Goal: Transaction & Acquisition: Purchase product/service

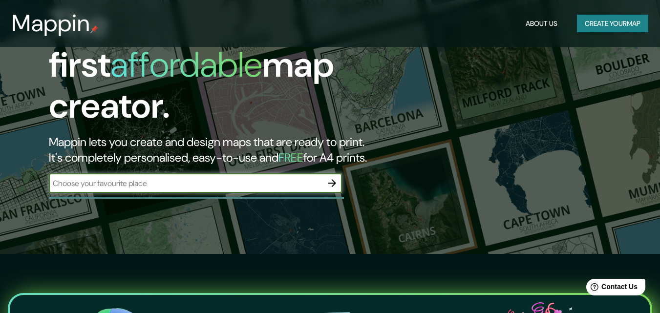
scroll to position [98, 0]
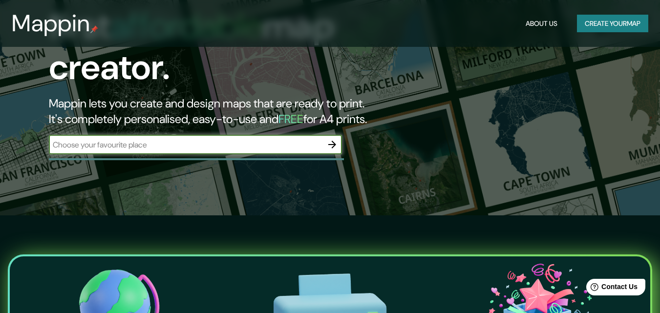
click at [325, 135] on button "button" at bounding box center [332, 145] width 20 height 20
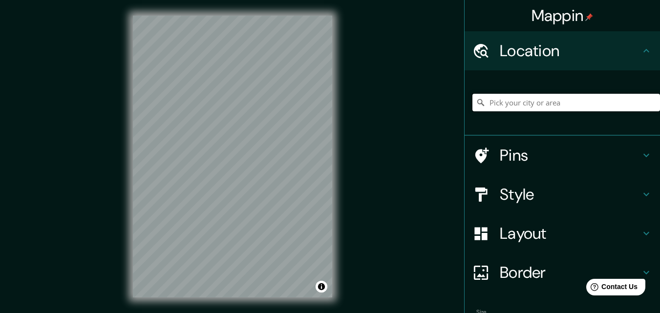
click at [529, 101] on input "Pick your city or area" at bounding box center [566, 103] width 188 height 18
click at [522, 101] on input "México" at bounding box center [566, 103] width 188 height 18
click at [522, 103] on input "México" at bounding box center [566, 103] width 188 height 18
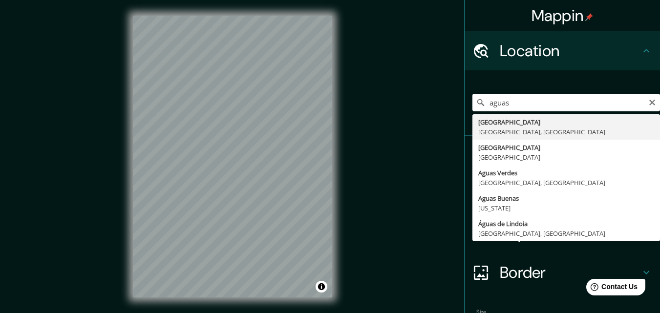
type input "Aguascalientes, Aguascalientes, México"
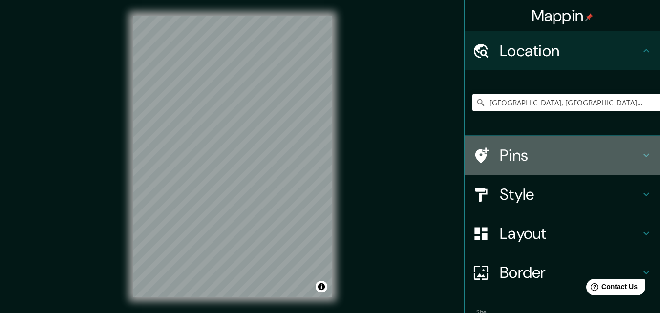
click at [631, 153] on h4 "Pins" at bounding box center [570, 156] width 141 height 20
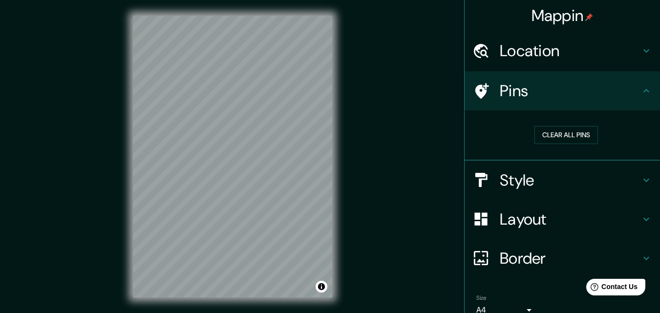
click at [630, 182] on h4 "Style" at bounding box center [570, 180] width 141 height 20
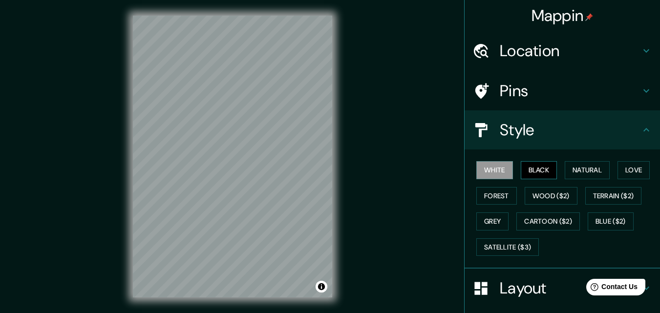
click at [537, 174] on button "Black" at bounding box center [539, 170] width 37 height 18
click at [588, 177] on button "Natural" at bounding box center [587, 170] width 45 height 18
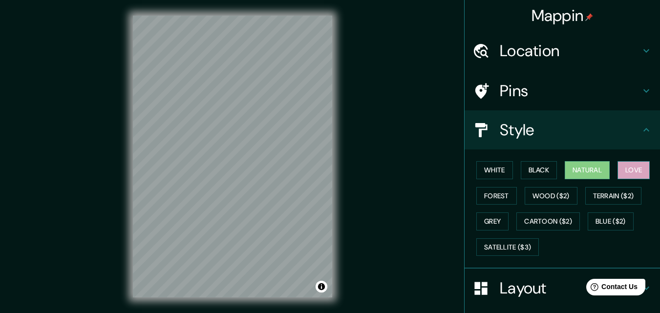
click at [624, 171] on button "Love" at bounding box center [633, 170] width 32 height 18
click at [586, 168] on button "Natural" at bounding box center [587, 170] width 45 height 18
click at [499, 190] on button "Forest" at bounding box center [496, 196] width 41 height 18
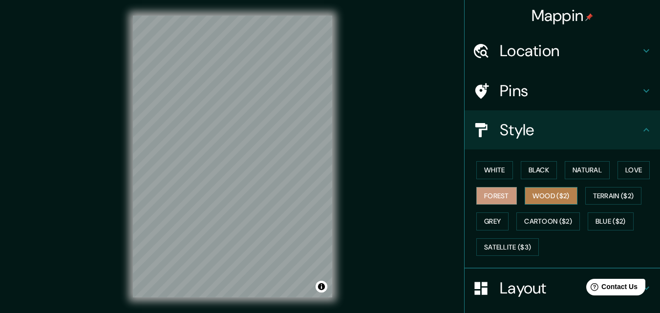
click at [554, 200] on button "Wood ($2)" at bounding box center [551, 196] width 53 height 18
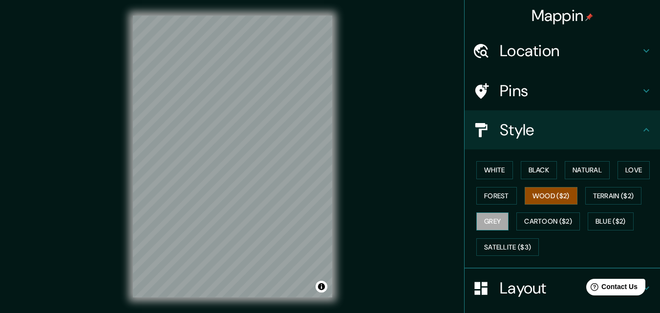
click at [490, 217] on button "Grey" at bounding box center [492, 221] width 32 height 18
click at [490, 170] on button "White" at bounding box center [494, 170] width 37 height 18
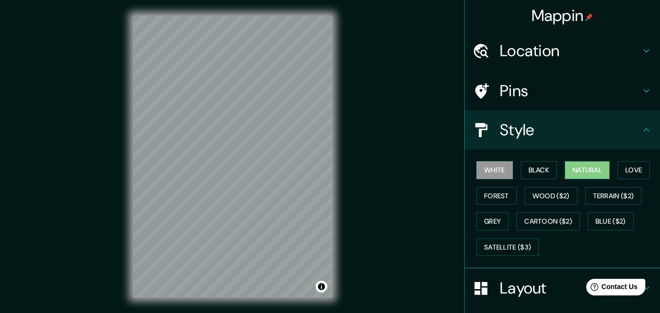
click at [584, 169] on button "Natural" at bounding box center [587, 170] width 45 height 18
click at [640, 135] on icon at bounding box center [646, 130] width 12 height 12
click at [642, 129] on icon at bounding box center [646, 130] width 12 height 12
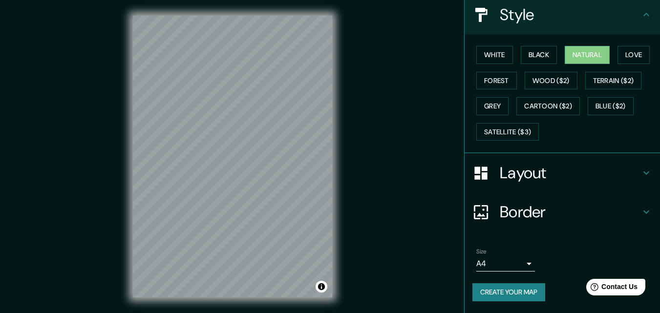
click at [611, 168] on h4 "Layout" at bounding box center [570, 173] width 141 height 20
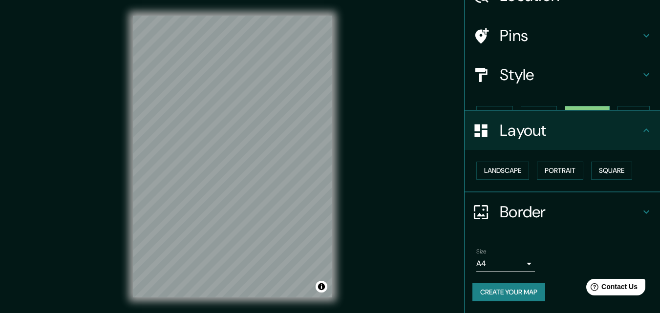
scroll to position [38, 0]
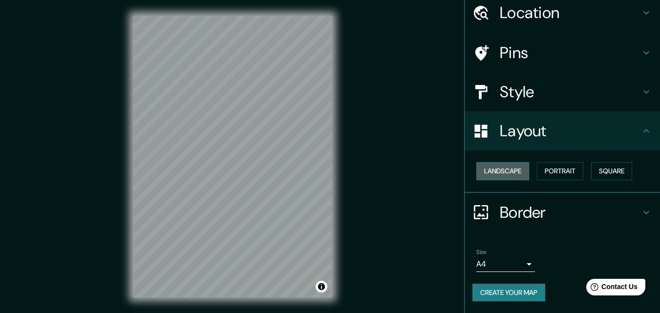
click at [501, 168] on button "Landscape" at bounding box center [502, 171] width 53 height 18
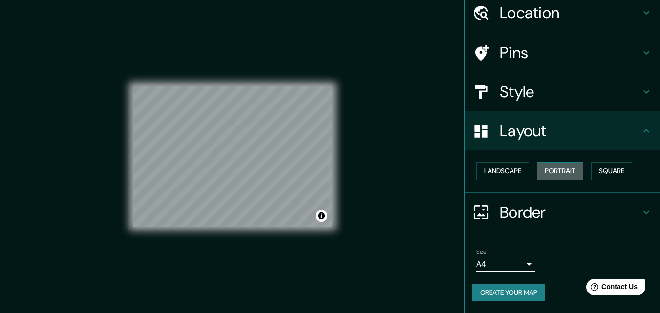
click at [552, 170] on button "Portrait" at bounding box center [560, 171] width 46 height 18
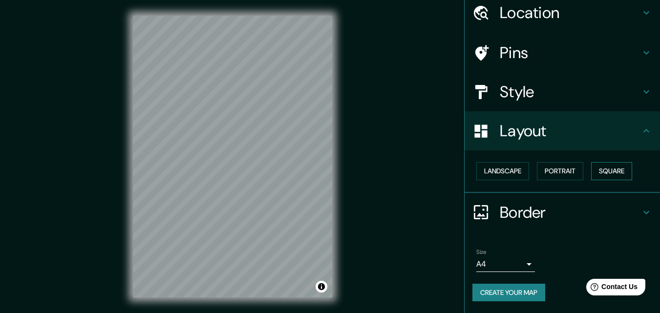
click at [592, 172] on button "Square" at bounding box center [611, 171] width 41 height 18
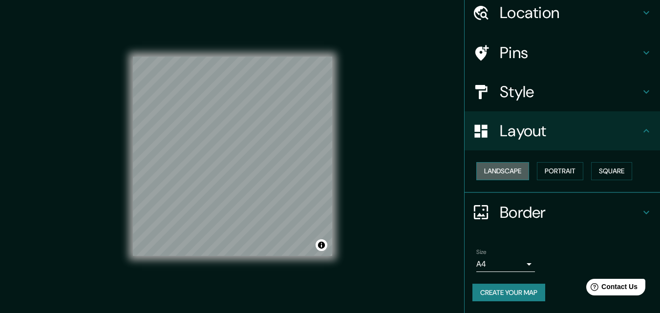
click at [508, 166] on button "Landscape" at bounding box center [502, 171] width 53 height 18
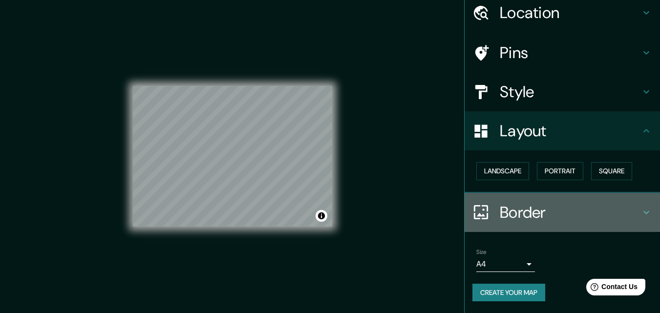
click at [547, 212] on h4 "Border" at bounding box center [570, 213] width 141 height 20
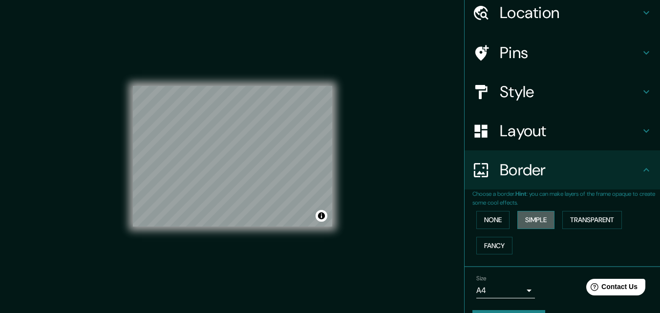
click at [526, 217] on button "Simple" at bounding box center [535, 220] width 37 height 18
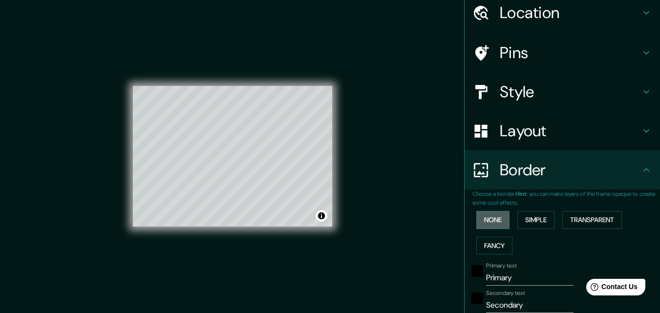
click at [489, 220] on button "None" at bounding box center [492, 220] width 33 height 18
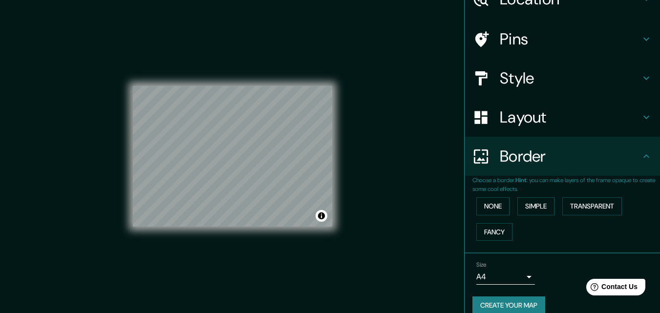
scroll to position [65, 0]
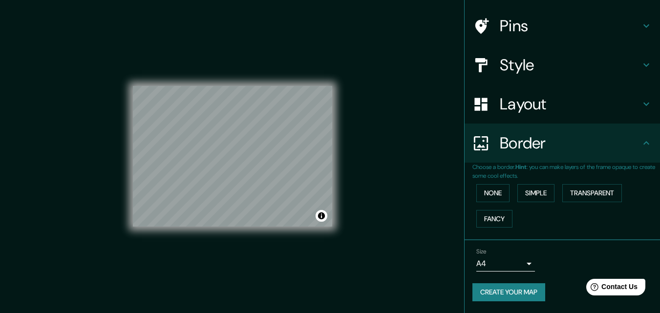
click at [524, 262] on body "Mappin Location Aguascalientes, Aguascalientes, México Pins Style Layout Border…" at bounding box center [330, 156] width 660 height 313
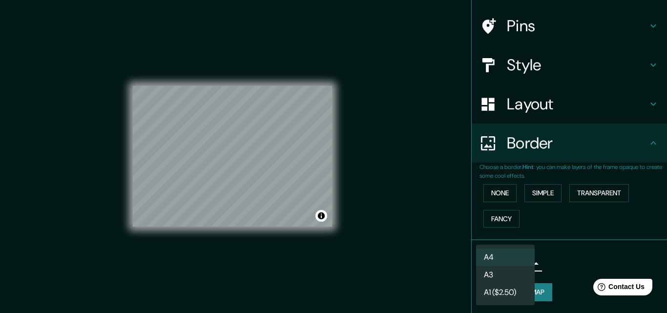
click at [517, 258] on li "A4" at bounding box center [505, 258] width 59 height 18
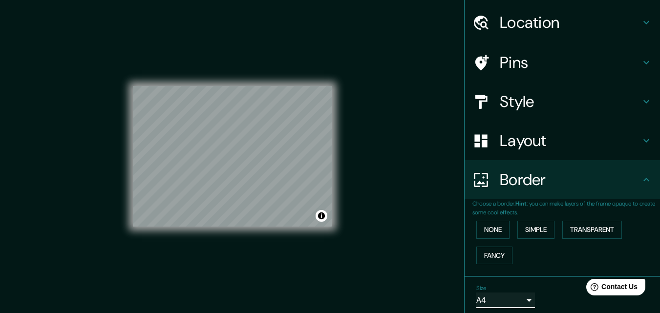
scroll to position [0, 0]
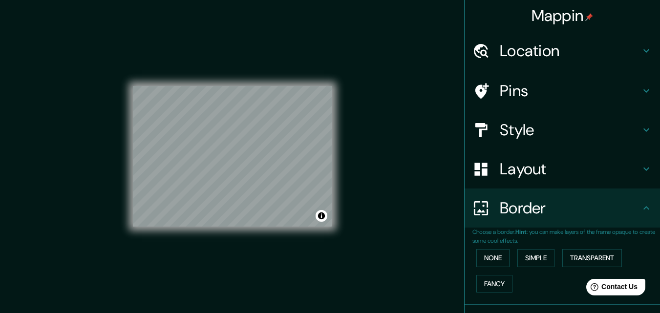
click at [612, 131] on h4 "Style" at bounding box center [570, 130] width 141 height 20
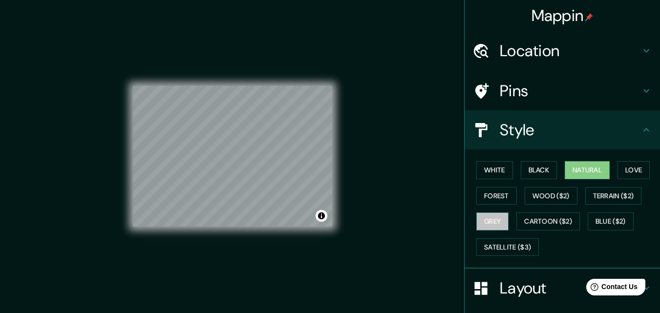
click at [497, 217] on button "Grey" at bounding box center [492, 221] width 32 height 18
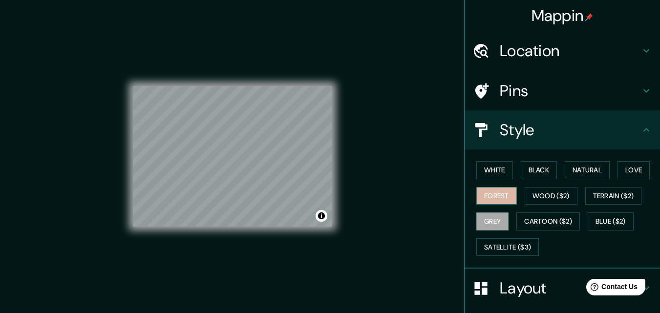
click at [487, 198] on button "Forest" at bounding box center [496, 196] width 41 height 18
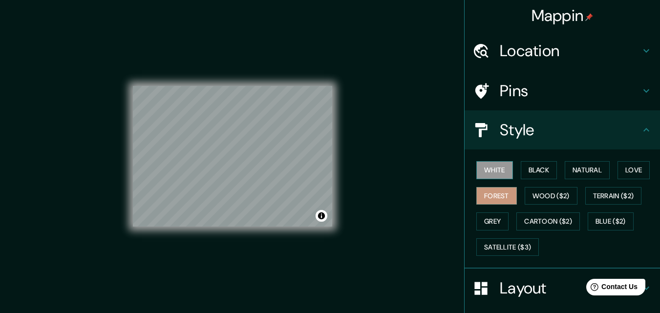
click at [488, 170] on button "White" at bounding box center [494, 170] width 37 height 18
click at [531, 168] on button "Black" at bounding box center [539, 170] width 37 height 18
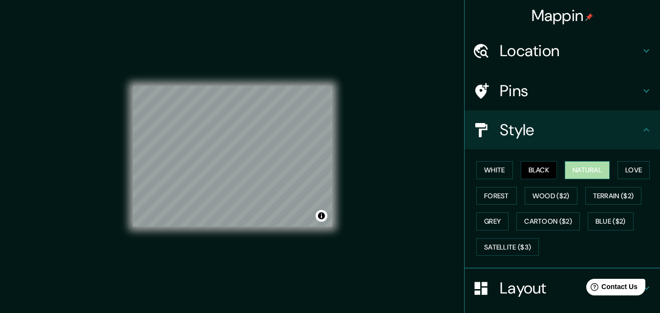
click at [565, 167] on button "Natural" at bounding box center [587, 170] width 45 height 18
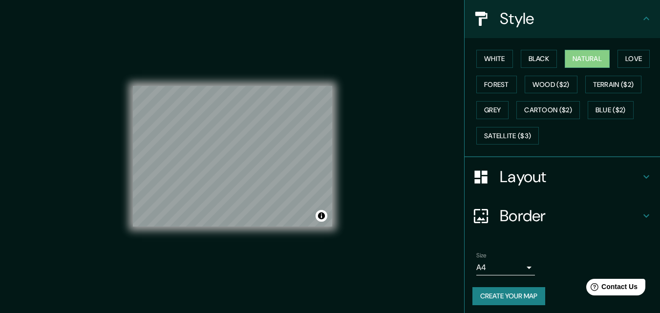
scroll to position [115, 0]
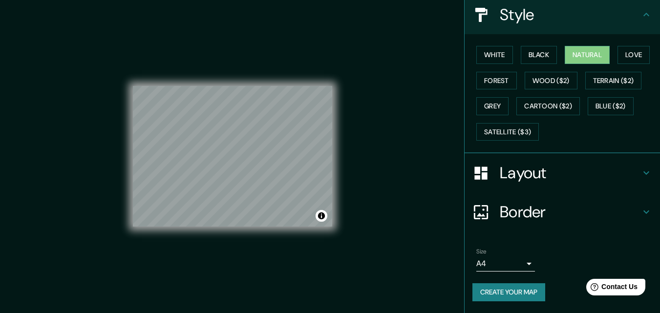
click at [517, 291] on button "Create your map" at bounding box center [508, 292] width 73 height 18
click at [531, 289] on div "Create your map" at bounding box center [562, 292] width 180 height 18
click at [532, 290] on button "Create your map" at bounding box center [508, 292] width 73 height 18
click at [532, 290] on div "Create your map" at bounding box center [562, 292] width 180 height 18
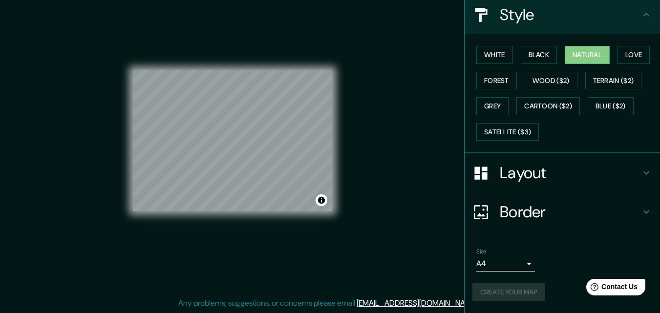
click at [519, 289] on div "Create your map" at bounding box center [562, 292] width 180 height 18
click at [516, 262] on body "Mappin Location Aguascalientes, Aguascalientes, México Pins Style White Black N…" at bounding box center [330, 140] width 660 height 313
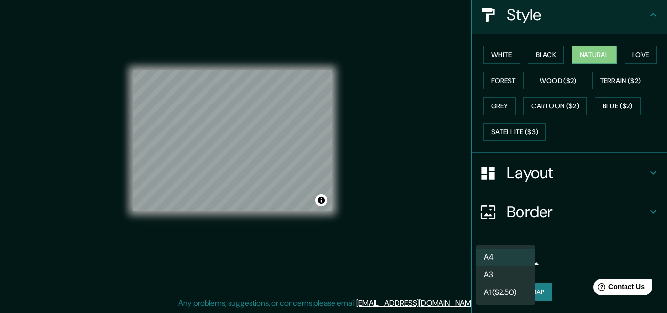
click at [519, 274] on li "A3" at bounding box center [505, 275] width 59 height 18
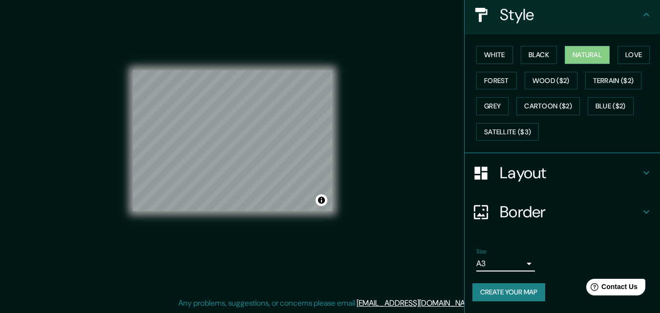
click at [519, 267] on body "Mappin Location Aguascalientes, Aguascalientes, México Pins Style White Black N…" at bounding box center [330, 140] width 660 height 313
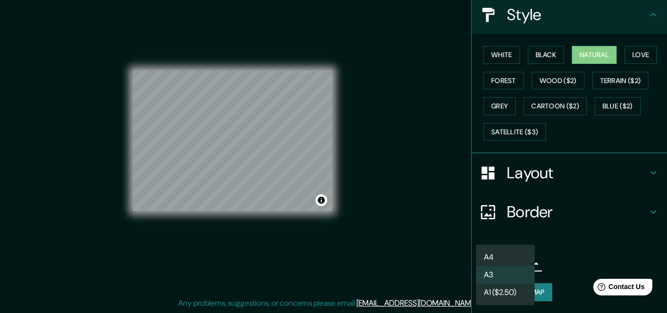
click at [519, 254] on li "A4" at bounding box center [505, 258] width 59 height 18
type input "single"
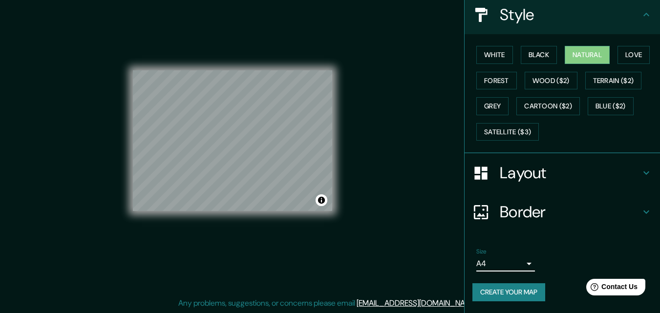
click at [526, 288] on button "Create your map" at bounding box center [508, 292] width 73 height 18
click at [526, 288] on div "Create your map" at bounding box center [562, 292] width 180 height 18
click at [526, 292] on button "Create your map" at bounding box center [508, 292] width 73 height 18
click at [526, 292] on div "Create your map" at bounding box center [562, 292] width 180 height 18
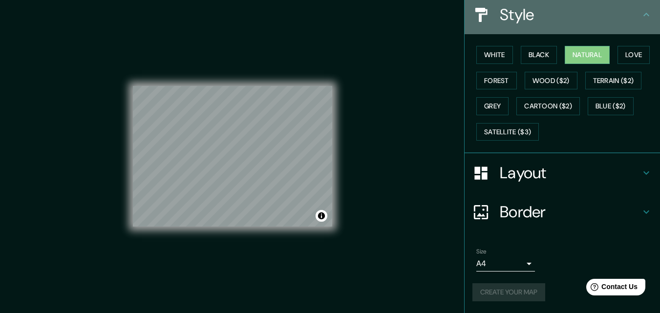
click at [640, 14] on icon at bounding box center [646, 15] width 12 height 12
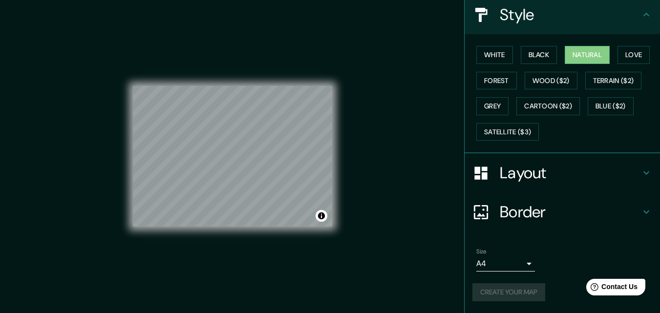
click at [640, 15] on icon at bounding box center [646, 15] width 12 height 12
click at [643, 174] on icon at bounding box center [646, 172] width 6 height 3
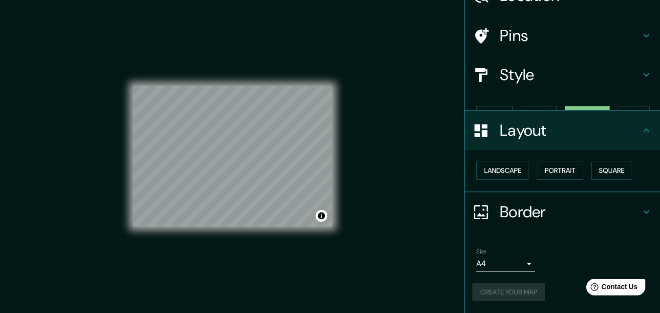
scroll to position [38, 0]
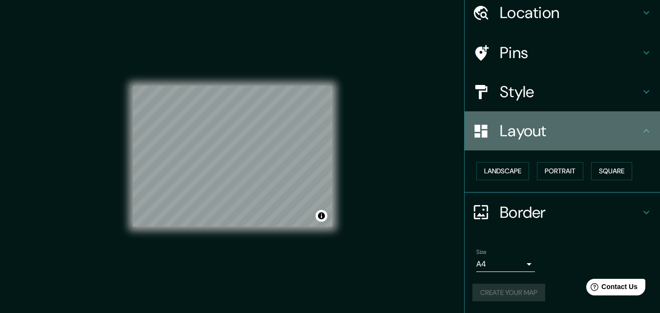
click at [643, 131] on icon at bounding box center [646, 130] width 6 height 3
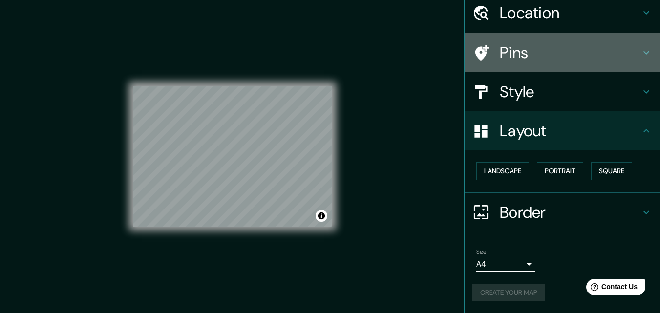
click at [642, 49] on icon at bounding box center [646, 53] width 12 height 12
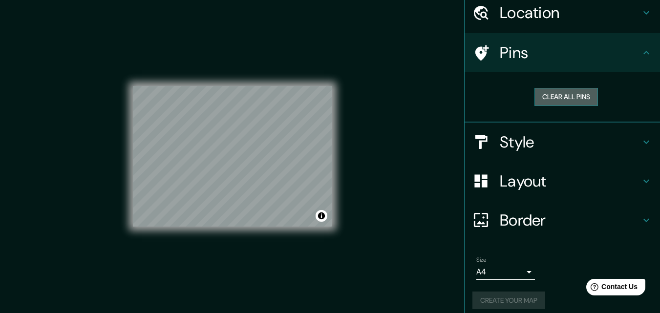
click at [566, 93] on button "Clear all pins" at bounding box center [565, 97] width 63 height 18
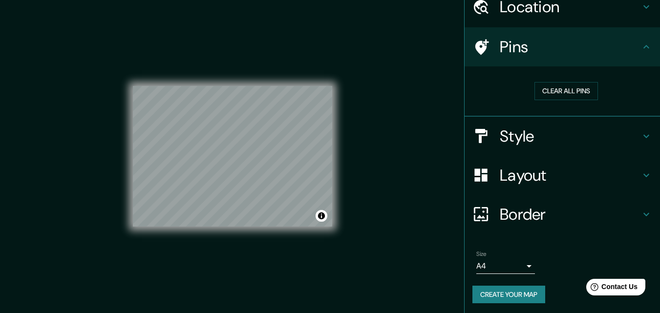
scroll to position [46, 0]
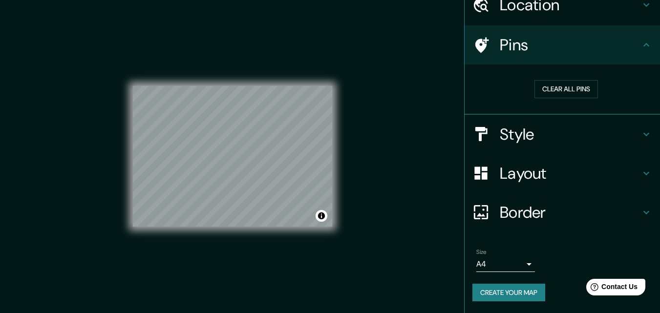
click at [519, 286] on button "Create your map" at bounding box center [508, 293] width 73 height 18
click at [519, 286] on div "Create your map" at bounding box center [562, 293] width 180 height 18
click at [323, 218] on button "Toggle attribution" at bounding box center [322, 216] width 12 height 12
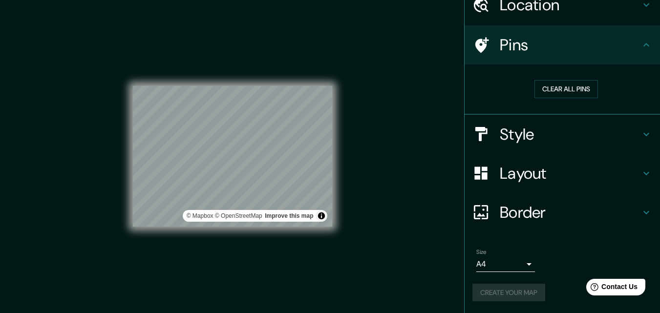
click at [373, 239] on div "Mappin Location Aguascalientes, Aguascalientes, México Pins Clear all pins Styl…" at bounding box center [330, 164] width 660 height 329
click at [501, 288] on div "Create your map" at bounding box center [562, 293] width 180 height 18
click at [501, 287] on div "Create your map" at bounding box center [562, 293] width 180 height 18
click at [520, 288] on button "Create your map" at bounding box center [508, 293] width 73 height 18
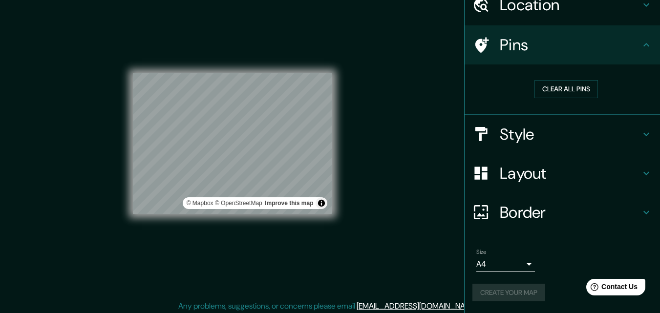
scroll to position [16, 0]
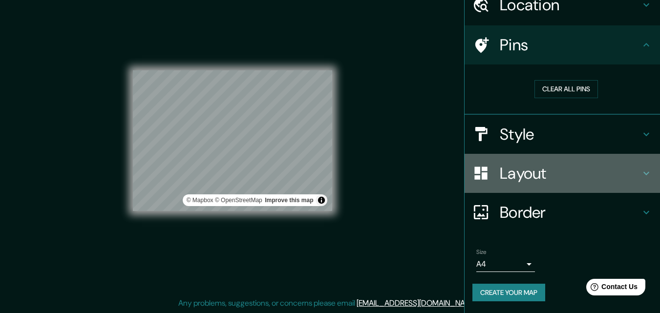
click at [557, 172] on h4 "Layout" at bounding box center [570, 174] width 141 height 20
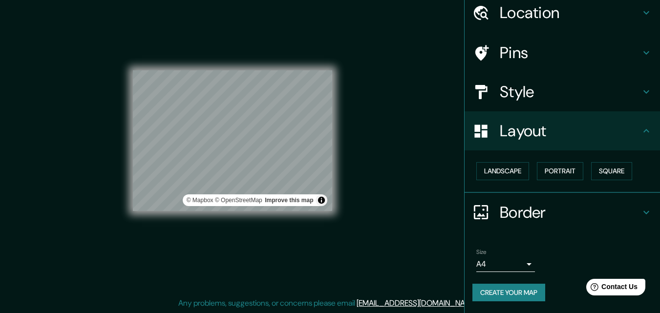
scroll to position [38, 0]
click at [507, 171] on button "Landscape" at bounding box center [502, 171] width 53 height 18
click at [553, 174] on button "Portrait" at bounding box center [560, 171] width 46 height 18
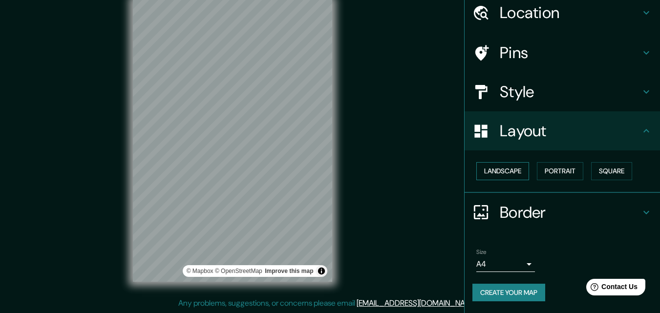
click at [518, 170] on button "Landscape" at bounding box center [502, 171] width 53 height 18
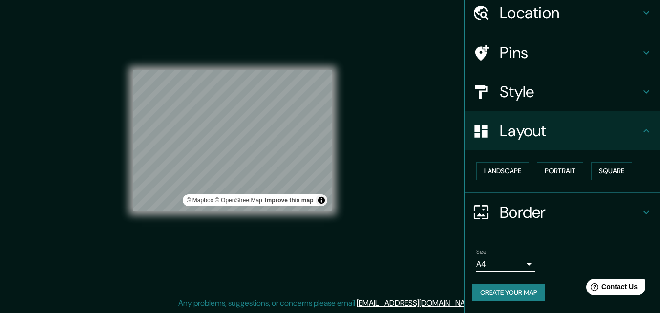
click at [519, 209] on h4 "Border" at bounding box center [570, 213] width 141 height 20
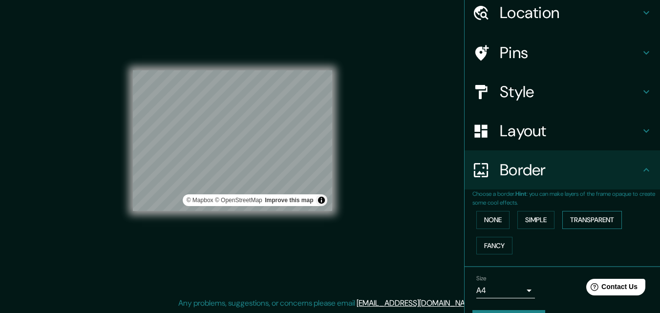
click at [566, 219] on button "Transparent" at bounding box center [592, 220] width 60 height 18
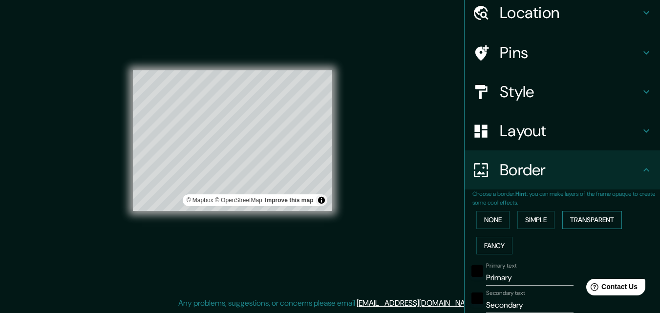
click at [566, 219] on button "Transparent" at bounding box center [592, 220] width 60 height 18
type input "196"
type input "33"
click at [485, 219] on button "None" at bounding box center [492, 220] width 33 height 18
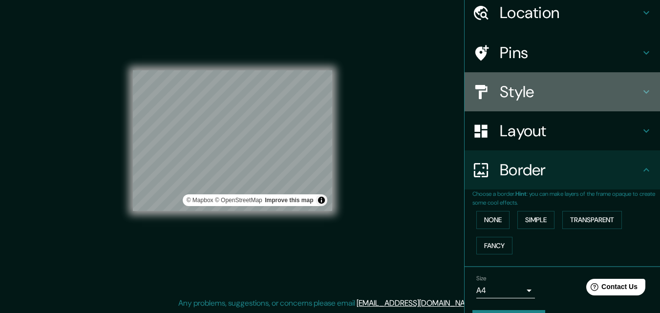
click at [525, 94] on h4 "Style" at bounding box center [570, 92] width 141 height 20
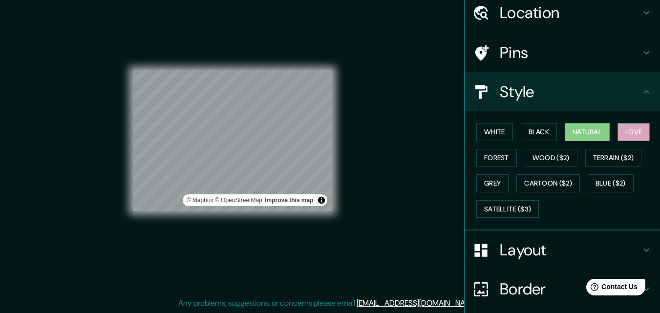
click at [621, 130] on button "Love" at bounding box center [633, 132] width 32 height 18
click at [498, 131] on button "White" at bounding box center [494, 132] width 37 height 18
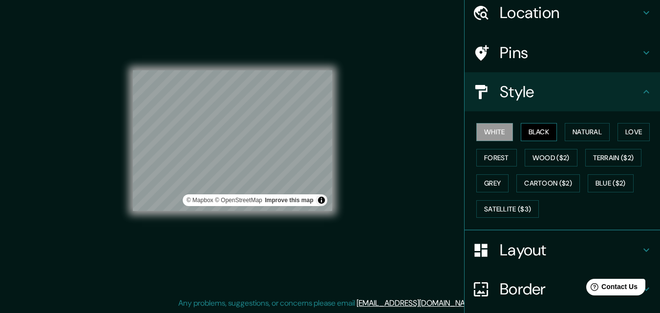
click at [526, 133] on button "Black" at bounding box center [539, 132] width 37 height 18
click at [624, 131] on button "Love" at bounding box center [633, 132] width 32 height 18
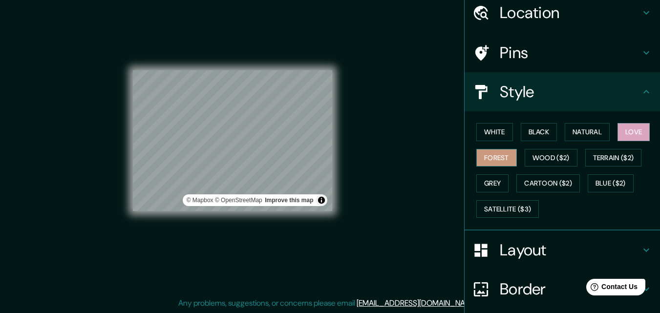
click at [490, 158] on button "Forest" at bounding box center [496, 158] width 41 height 18
click at [490, 182] on button "Grey" at bounding box center [492, 183] width 32 height 18
click at [618, 127] on button "Love" at bounding box center [633, 132] width 32 height 18
click at [596, 129] on button "Natural" at bounding box center [587, 132] width 45 height 18
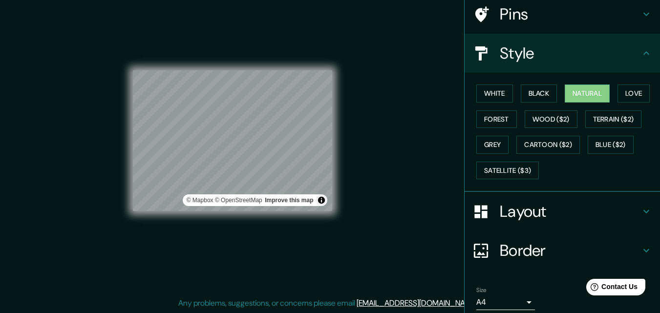
scroll to position [115, 0]
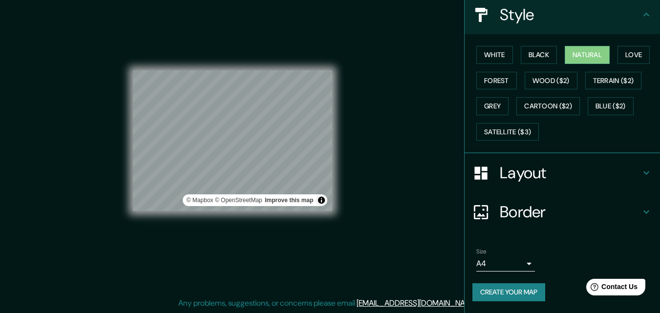
click at [496, 296] on button "Create your map" at bounding box center [508, 292] width 73 height 18
click at [496, 296] on div "Create your map" at bounding box center [562, 292] width 180 height 18
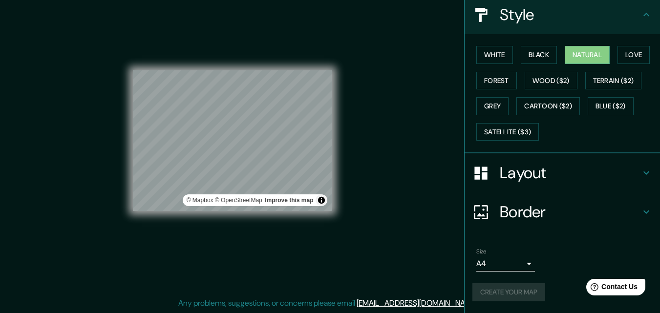
click at [496, 296] on div "Create your map" at bounding box center [562, 292] width 180 height 18
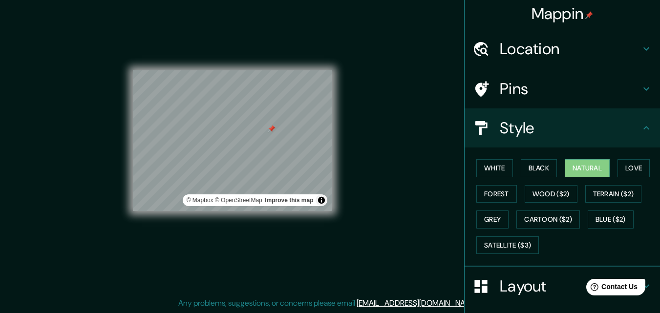
scroll to position [0, 0]
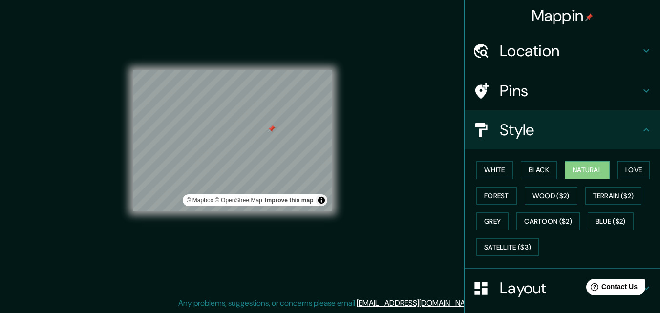
click at [542, 89] on h4 "Pins" at bounding box center [570, 91] width 141 height 20
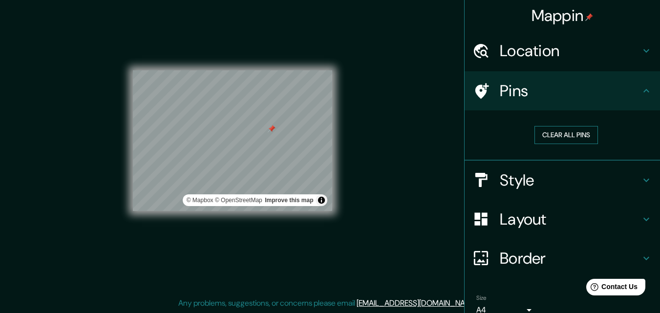
click at [563, 135] on button "Clear all pins" at bounding box center [565, 135] width 63 height 18
click at [408, 182] on div "Mappin Location Aguascalientes, Aguascalientes, México Pins Clear all pins Styl…" at bounding box center [330, 148] width 660 height 329
click at [162, 77] on div "Mappin Location Aguascalientes, Aguascalientes, México Pins Clear all pins Styl…" at bounding box center [330, 148] width 660 height 329
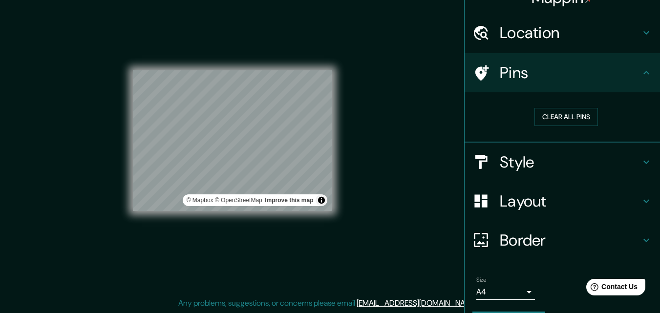
scroll to position [46, 0]
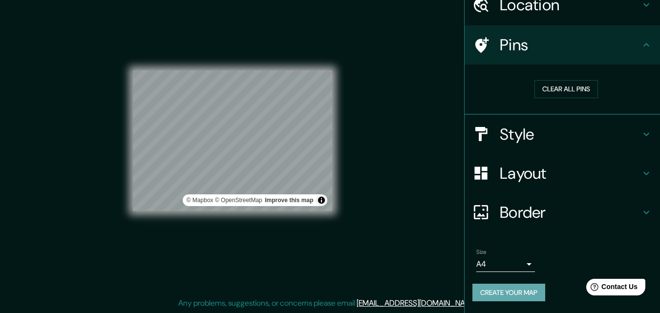
click at [507, 294] on button "Create your map" at bounding box center [508, 293] width 73 height 18
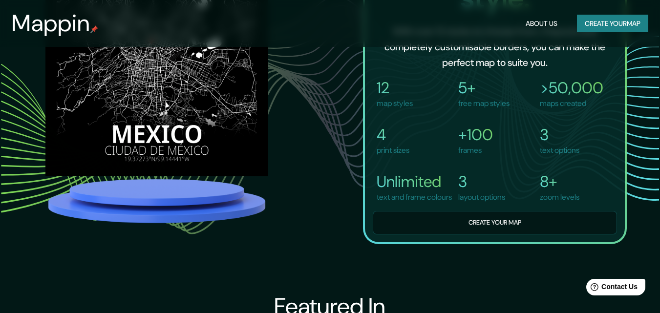
scroll to position [733, 0]
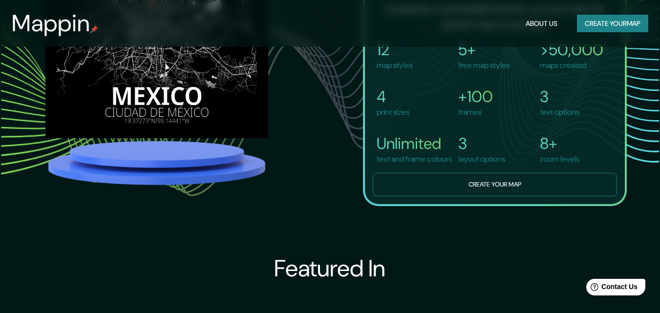
click at [435, 188] on button "Create your map" at bounding box center [495, 185] width 244 height 24
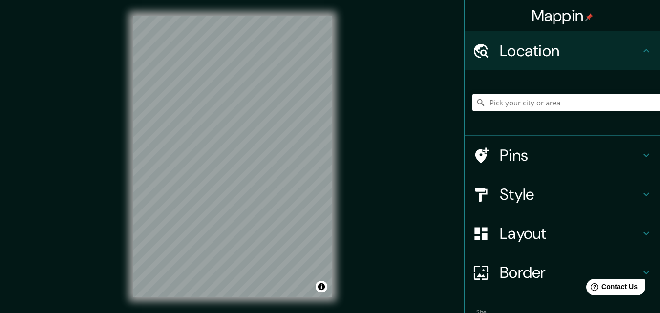
click at [397, 162] on div "Mappin Location Pins Style Layout Border Choose a border. Hint : you can make l…" at bounding box center [330, 164] width 660 height 329
click at [568, 153] on h4 "Pins" at bounding box center [570, 156] width 141 height 20
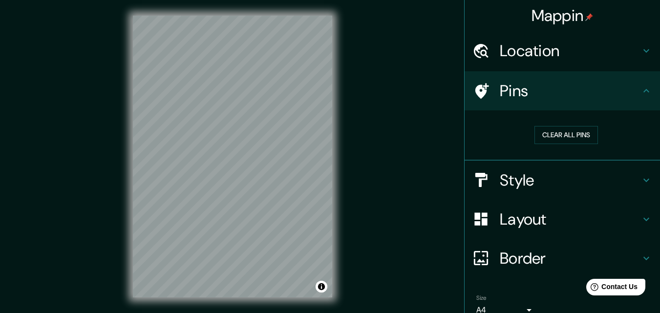
click at [640, 175] on icon at bounding box center [646, 180] width 12 height 12
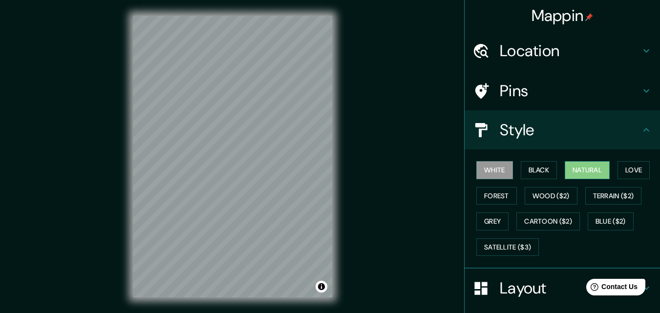
click at [590, 168] on button "Natural" at bounding box center [587, 170] width 45 height 18
click at [560, 254] on div "White Black Natural Love Forest Wood ($2) Terrain ($2) Grey Cartoon ($2) Blue (…" at bounding box center [566, 208] width 188 height 103
click at [530, 279] on h4 "Layout" at bounding box center [570, 288] width 141 height 20
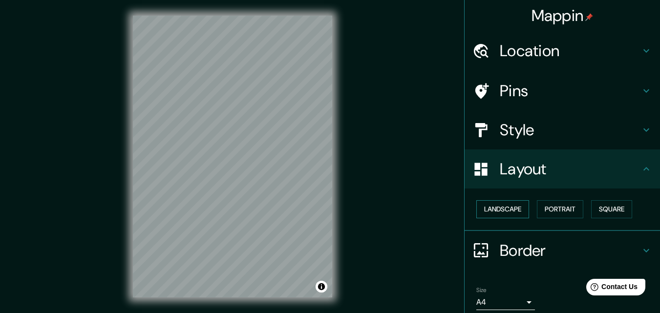
click at [503, 202] on button "Landscape" at bounding box center [502, 209] width 53 height 18
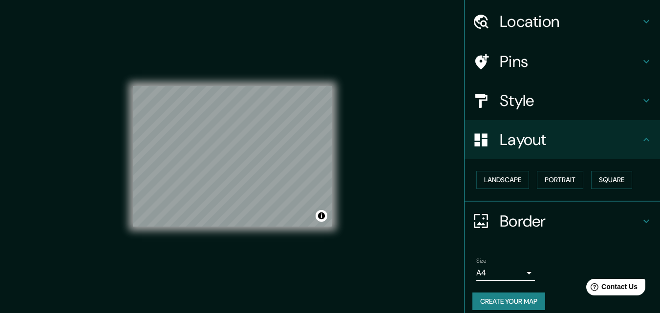
scroll to position [38, 0]
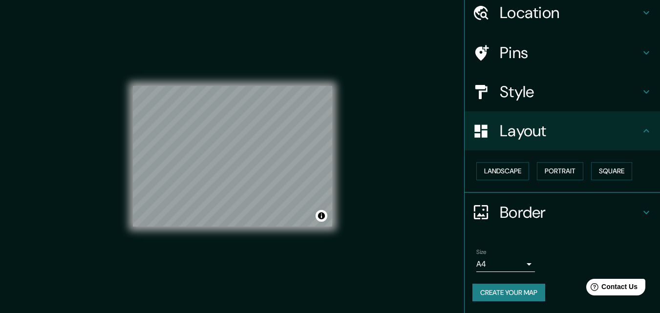
click at [524, 266] on body "Mappin Location Pins Style Layout Landscape Portrait Square Border Choose a bor…" at bounding box center [330, 156] width 660 height 313
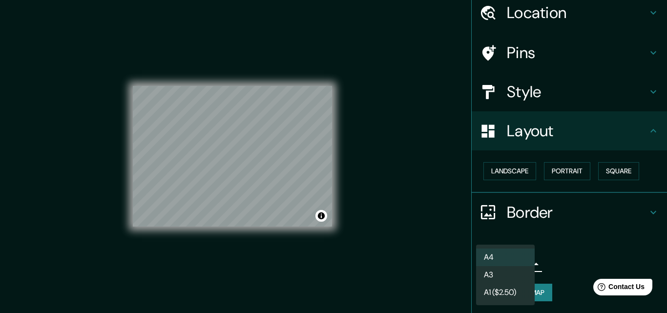
click at [565, 249] on div at bounding box center [333, 156] width 667 height 313
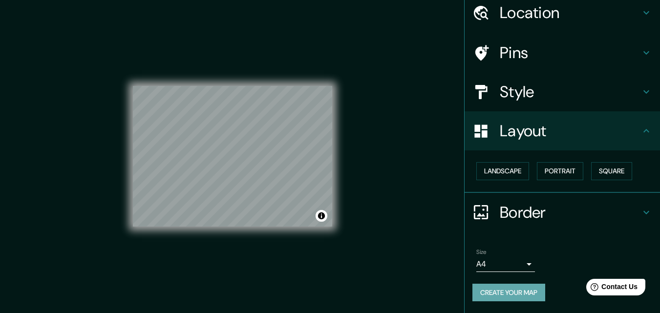
click at [529, 291] on button "Create your map" at bounding box center [508, 293] width 73 height 18
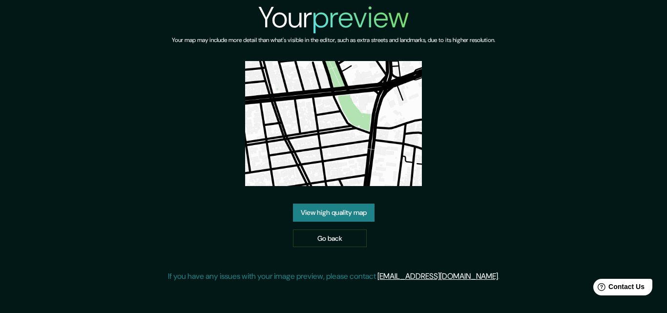
click at [352, 217] on link "View high quality map" at bounding box center [334, 213] width 82 height 18
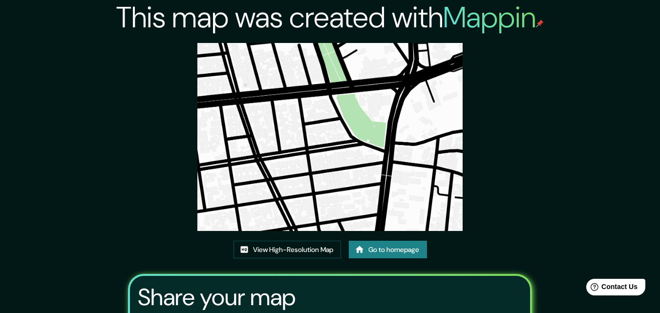
drag, startPoint x: 364, startPoint y: 161, endPoint x: 512, endPoint y: 144, distance: 148.9
click at [512, 142] on div "This map was created with Mappin View High-Resolution Map Go to homepage Share …" at bounding box center [329, 210] width 427 height 421
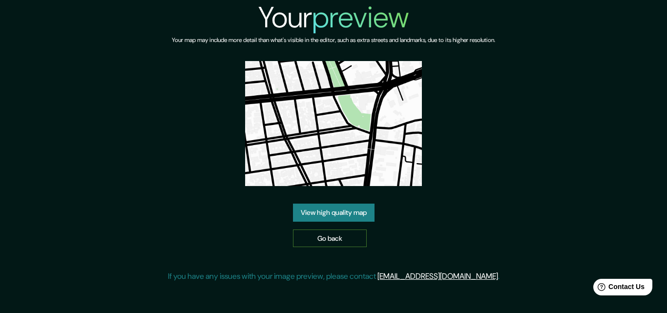
click at [345, 237] on link "Go back" at bounding box center [330, 239] width 74 height 18
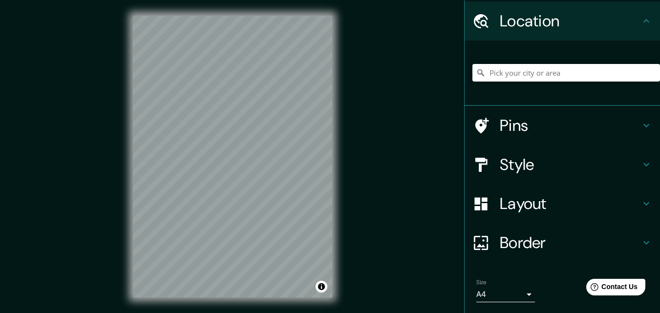
scroll to position [61, 0]
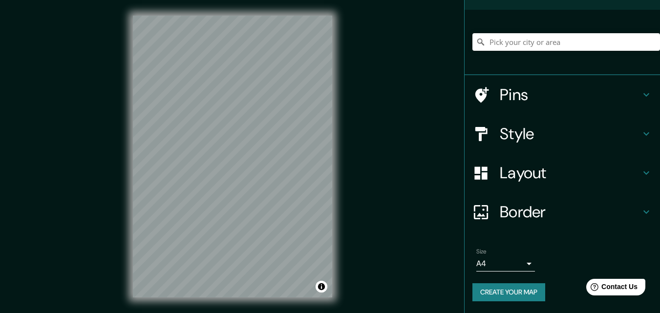
click at [518, 292] on button "Create your map" at bounding box center [508, 292] width 73 height 18
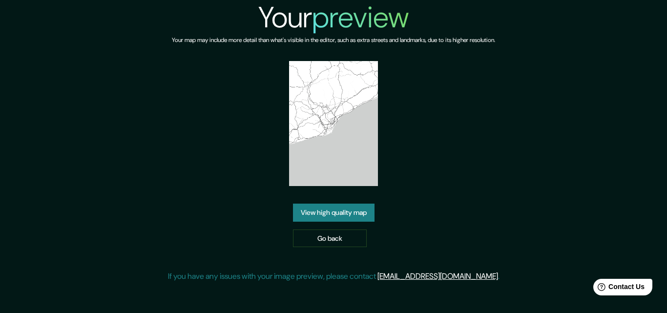
click at [345, 218] on link "View high quality map" at bounding box center [334, 213] width 82 height 18
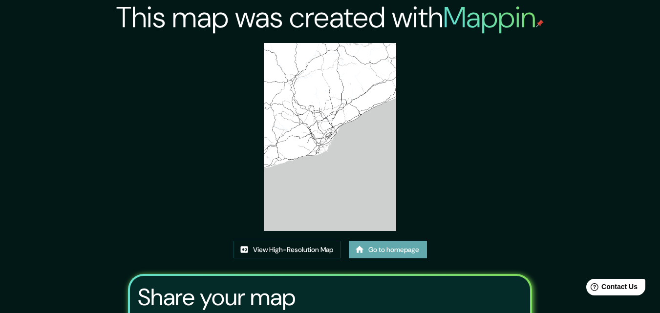
click at [385, 254] on link "Go to homepage" at bounding box center [388, 250] width 78 height 18
